Goal: Navigation & Orientation: Go to known website

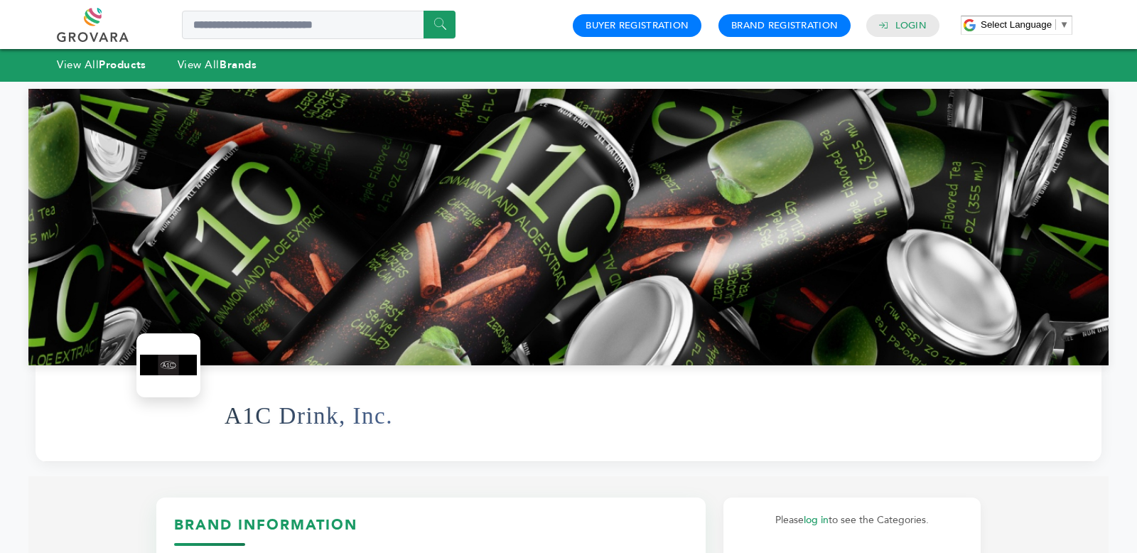
click at [102, 31] on link at bounding box center [109, 25] width 104 height 34
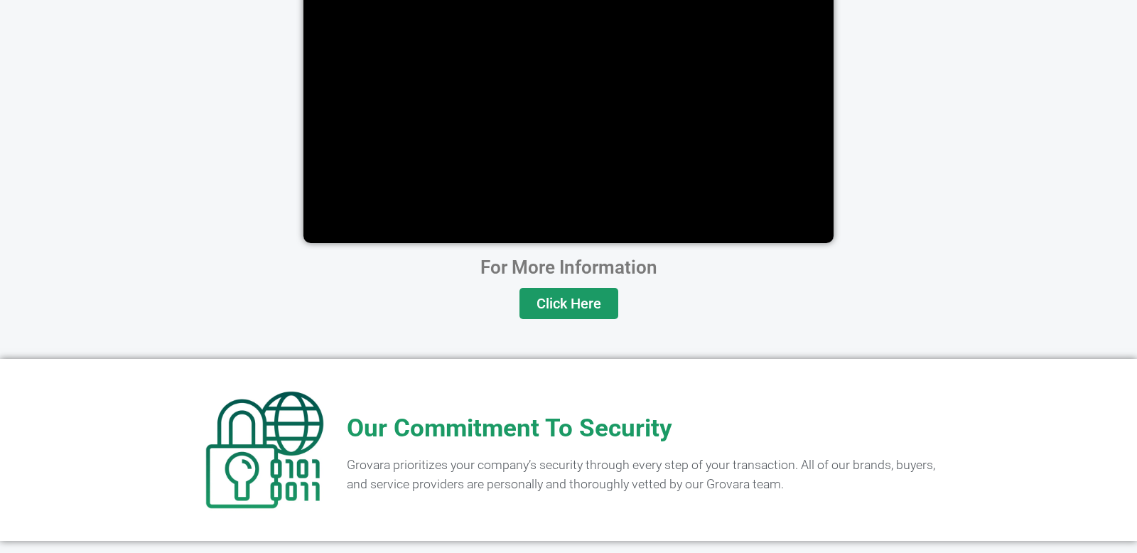
scroll to position [2832, 0]
